Goal: Transaction & Acquisition: Purchase product/service

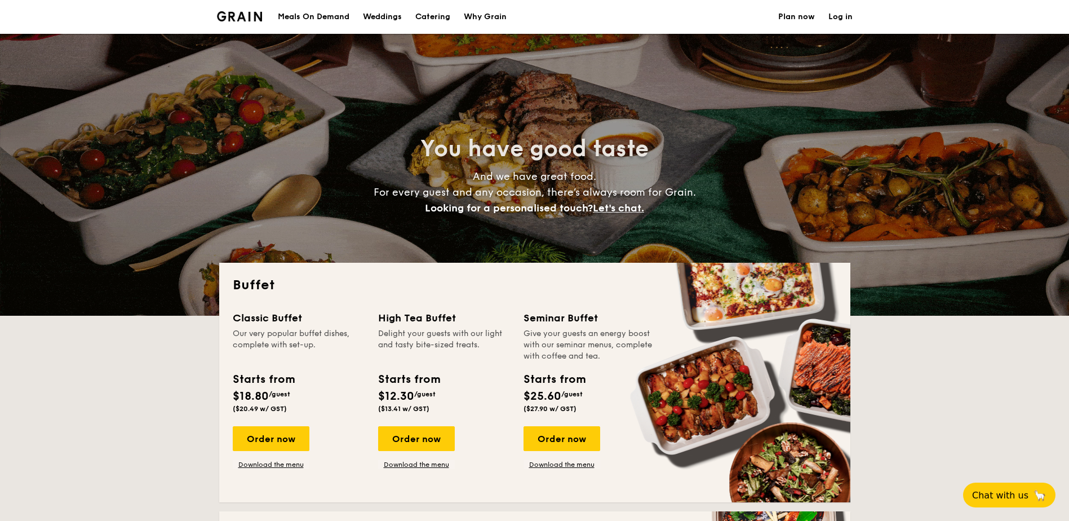
select select
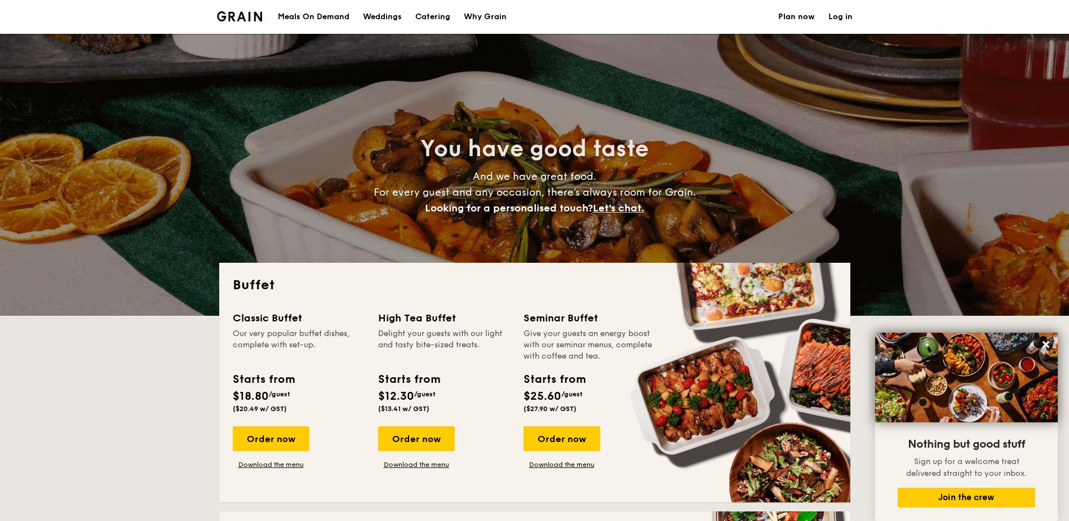
drag, startPoint x: 275, startPoint y: 264, endPoint x: 283, endPoint y: 161, distance: 103.4
click at [270, 464] on link "Download the menu" at bounding box center [271, 464] width 77 height 9
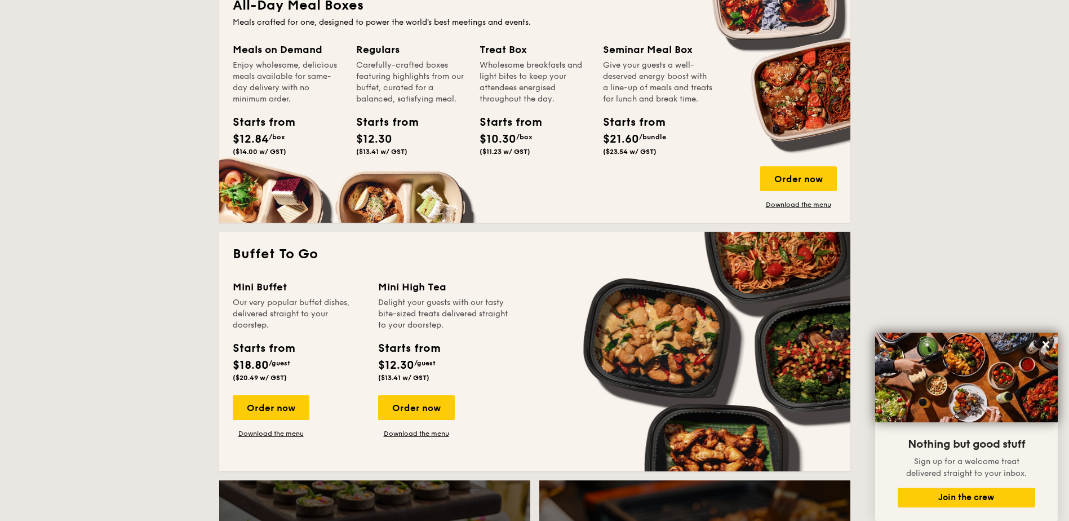
scroll to position [620, 0]
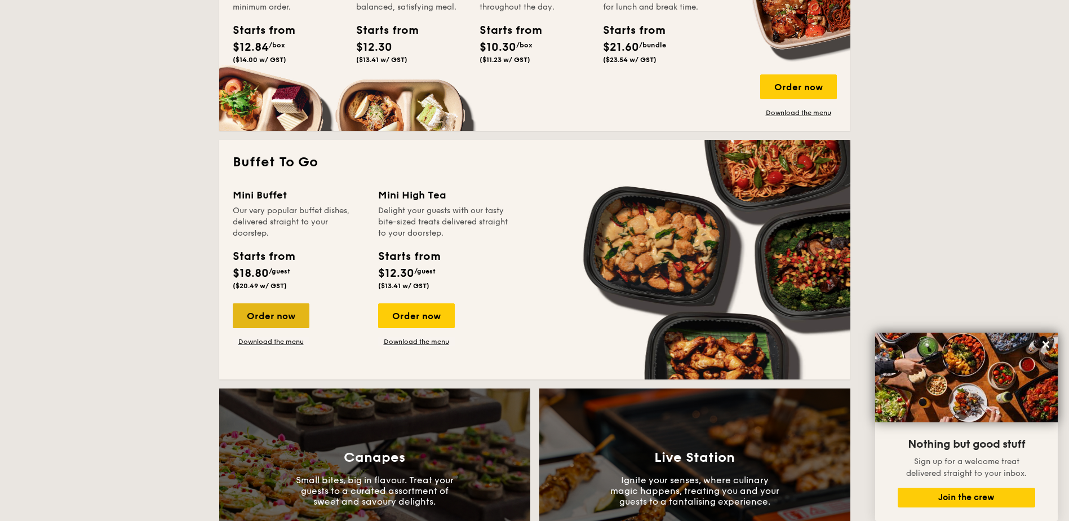
click at [291, 316] on div "Order now" at bounding box center [271, 315] width 77 height 25
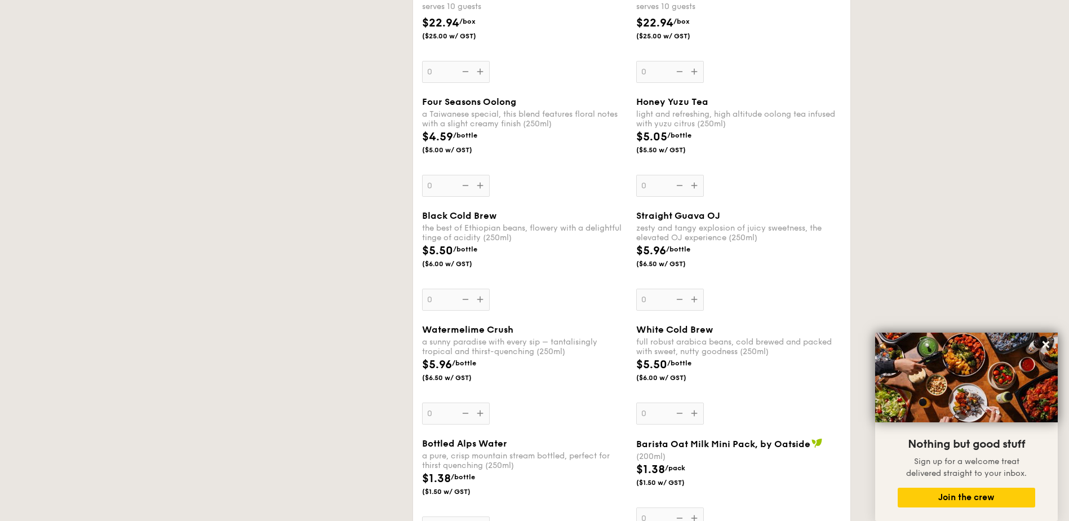
select select
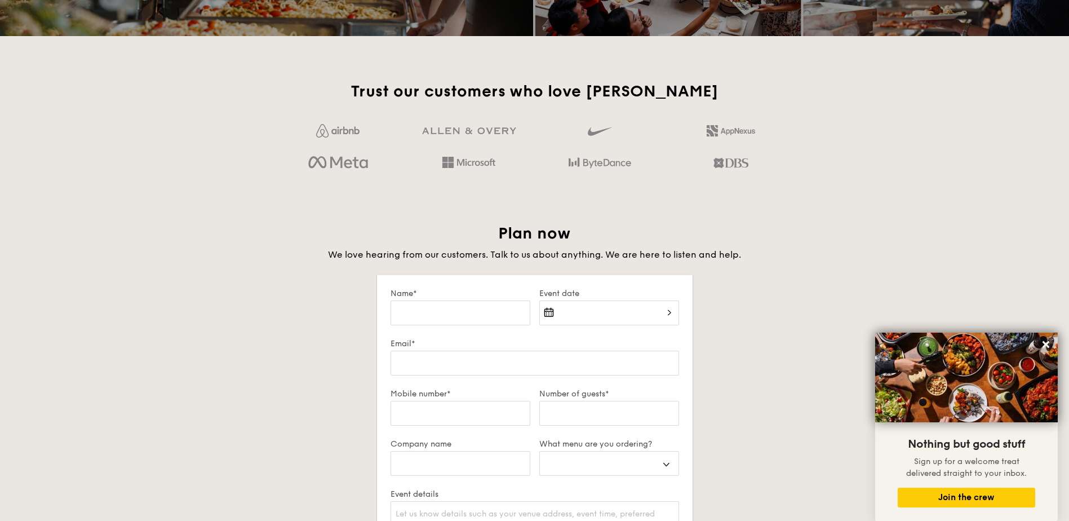
scroll to position [1884, 0]
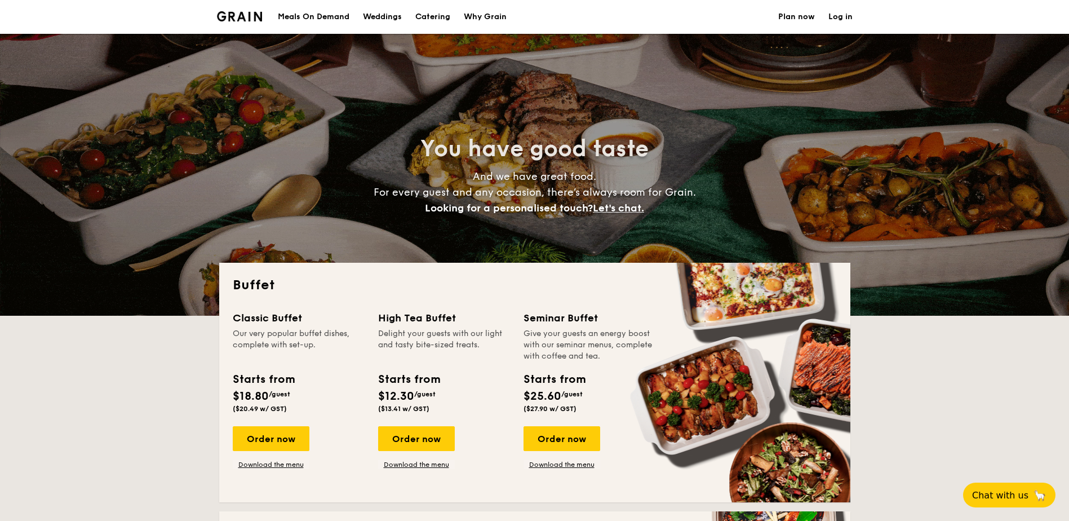
select select
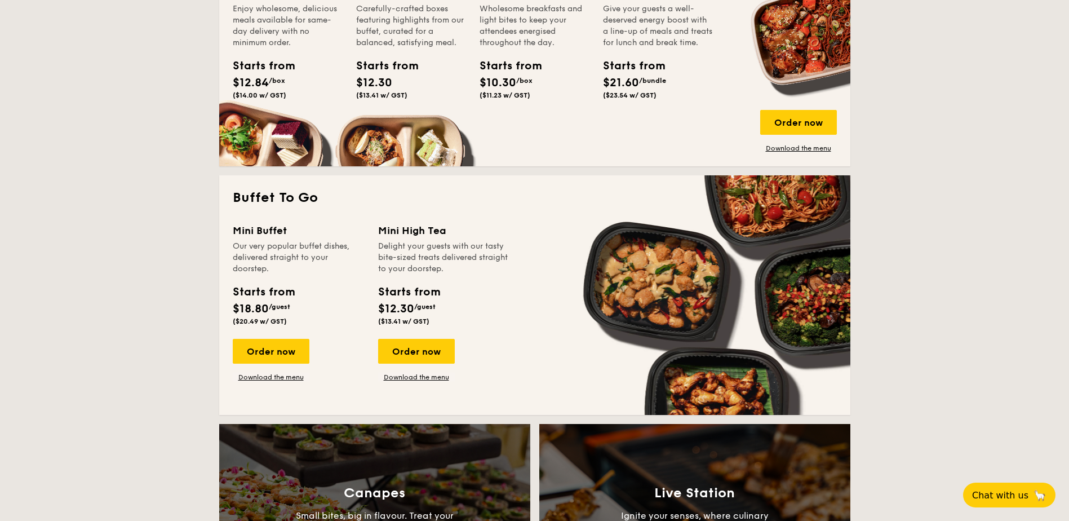
scroll to position [676, 0]
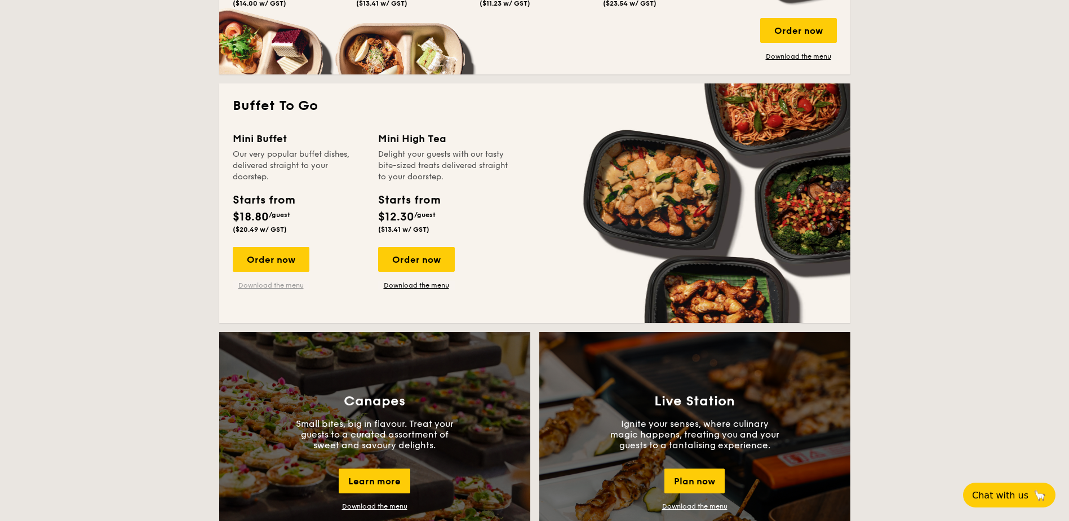
click at [273, 287] on link "Download the menu" at bounding box center [271, 285] width 77 height 9
